Goal: Information Seeking & Learning: Learn about a topic

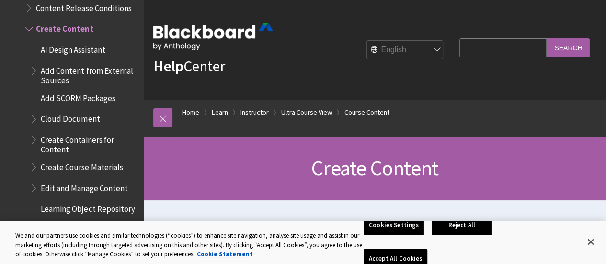
click at [493, 47] on input "Search Query" at bounding box center [502, 47] width 87 height 19
type input "how to generate plagiarism report"
click at [546, 38] on input "Search" at bounding box center [567, 47] width 43 height 19
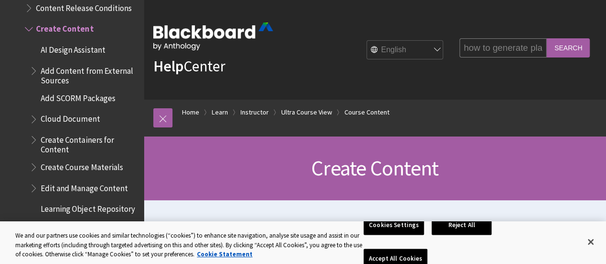
click at [566, 48] on input "Search" at bounding box center [567, 47] width 43 height 19
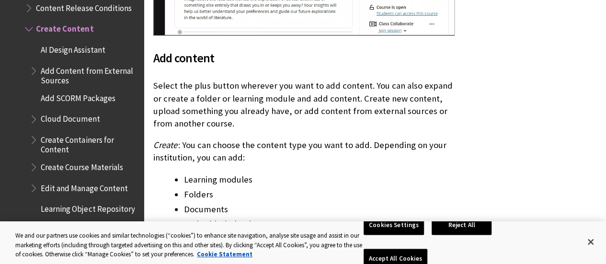
scroll to position [653, 0]
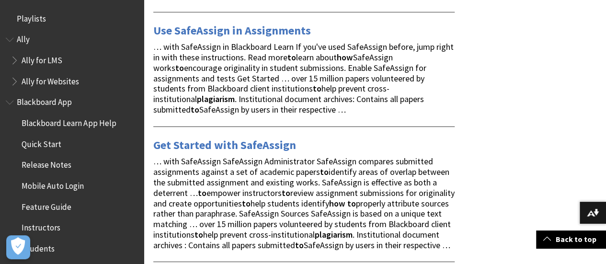
scroll to position [1598, 0]
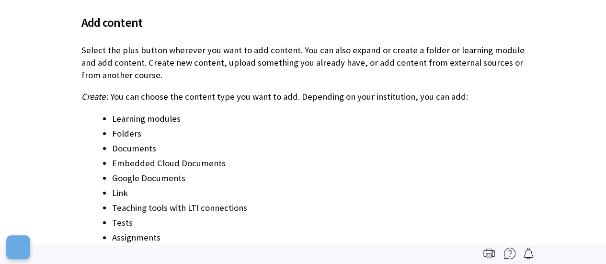
scroll to position [1437, 0]
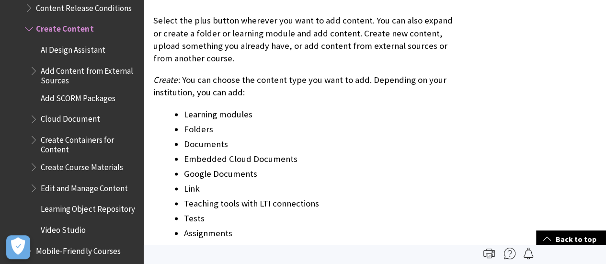
click at [269, 161] on li "Embedded Cloud Documents" at bounding box center [319, 158] width 270 height 13
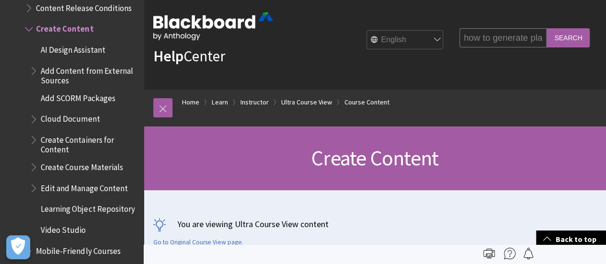
scroll to position [0, 0]
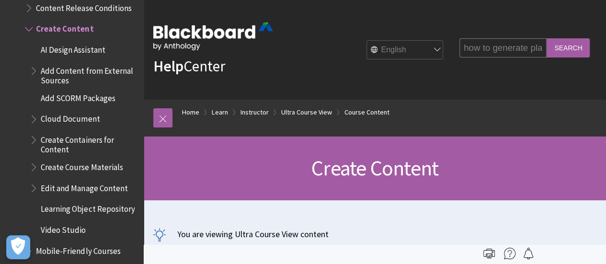
click at [488, 27] on div "Help Center English عربية Català Cymraeg Deutsch Español Suomi Français עברית I…" at bounding box center [375, 50] width 462 height 100
click at [513, 42] on input "how to generate plagiarism report" at bounding box center [502, 47] width 87 height 19
